Goal: Check status: Check status

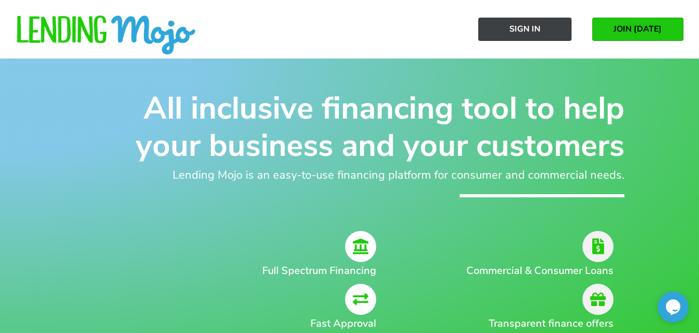
click at [537, 31] on span "Sign In" at bounding box center [524, 28] width 31 height 9
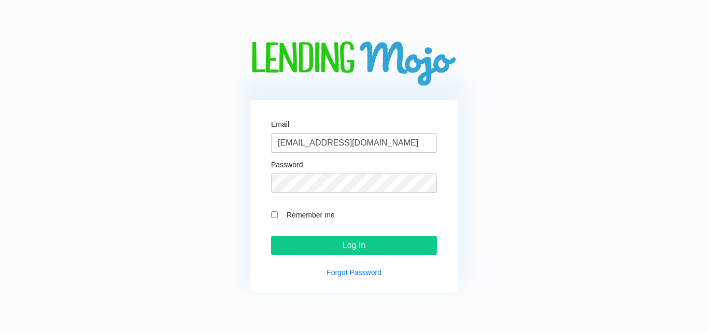
click at [367, 252] on input "Log In" at bounding box center [354, 245] width 166 height 19
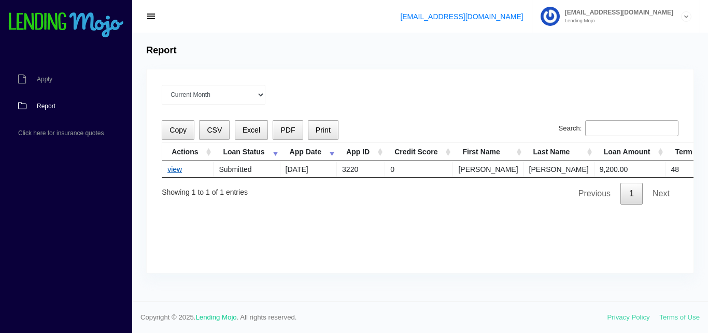
click at [176, 171] on link "view" at bounding box center [174, 169] width 15 height 8
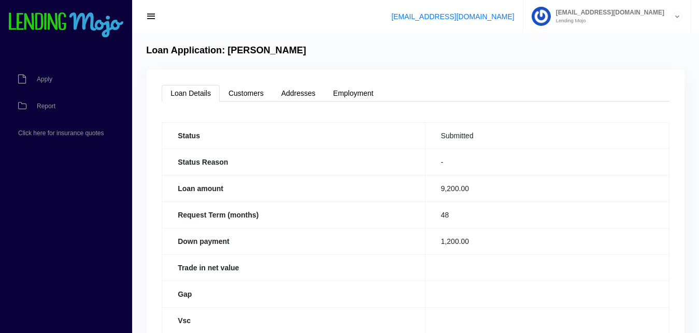
click at [96, 31] on img at bounding box center [66, 25] width 117 height 26
click at [93, 19] on img at bounding box center [66, 25] width 117 height 26
click at [94, 23] on img at bounding box center [66, 25] width 117 height 26
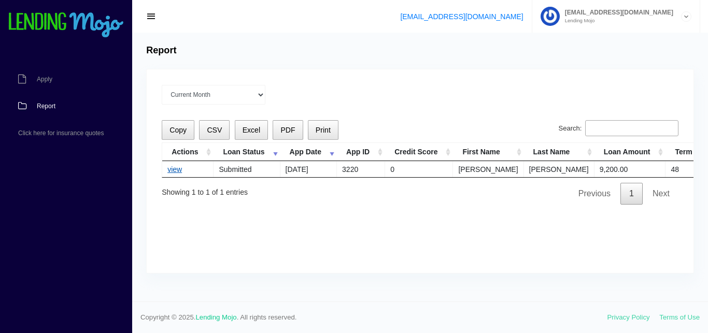
click at [174, 170] on link "view" at bounding box center [174, 169] width 15 height 8
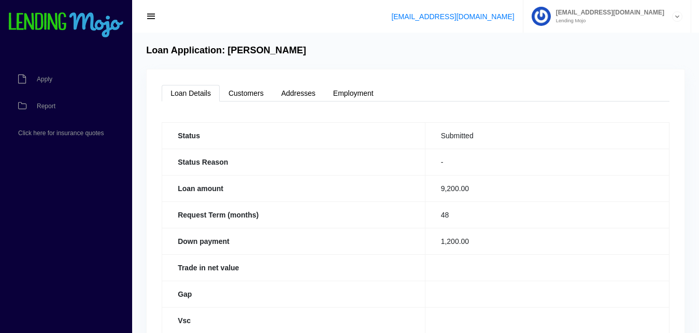
click at [58, 17] on img at bounding box center [66, 25] width 117 height 26
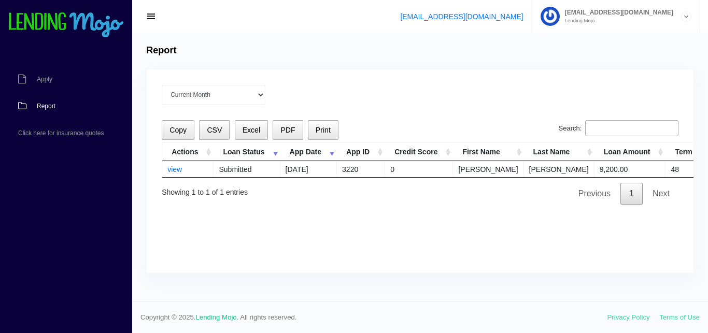
click at [238, 173] on td "Submitted" at bounding box center [246, 169] width 66 height 16
click at [66, 26] on img at bounding box center [66, 25] width 117 height 26
click at [74, 20] on img at bounding box center [66, 25] width 117 height 26
click at [84, 24] on img at bounding box center [66, 25] width 117 height 26
